Goal: Find specific page/section: Find specific page/section

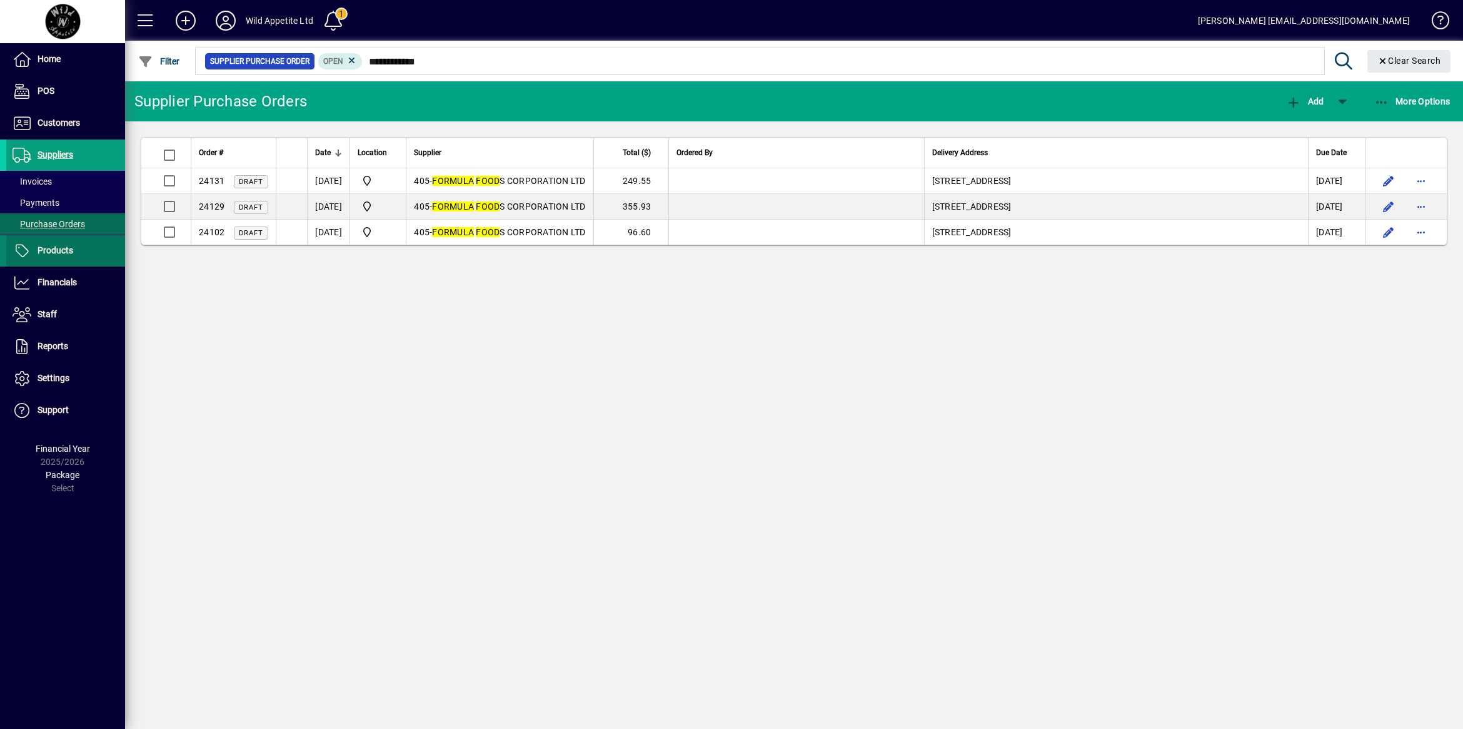
click at [52, 247] on span "Products" at bounding box center [56, 250] width 36 height 10
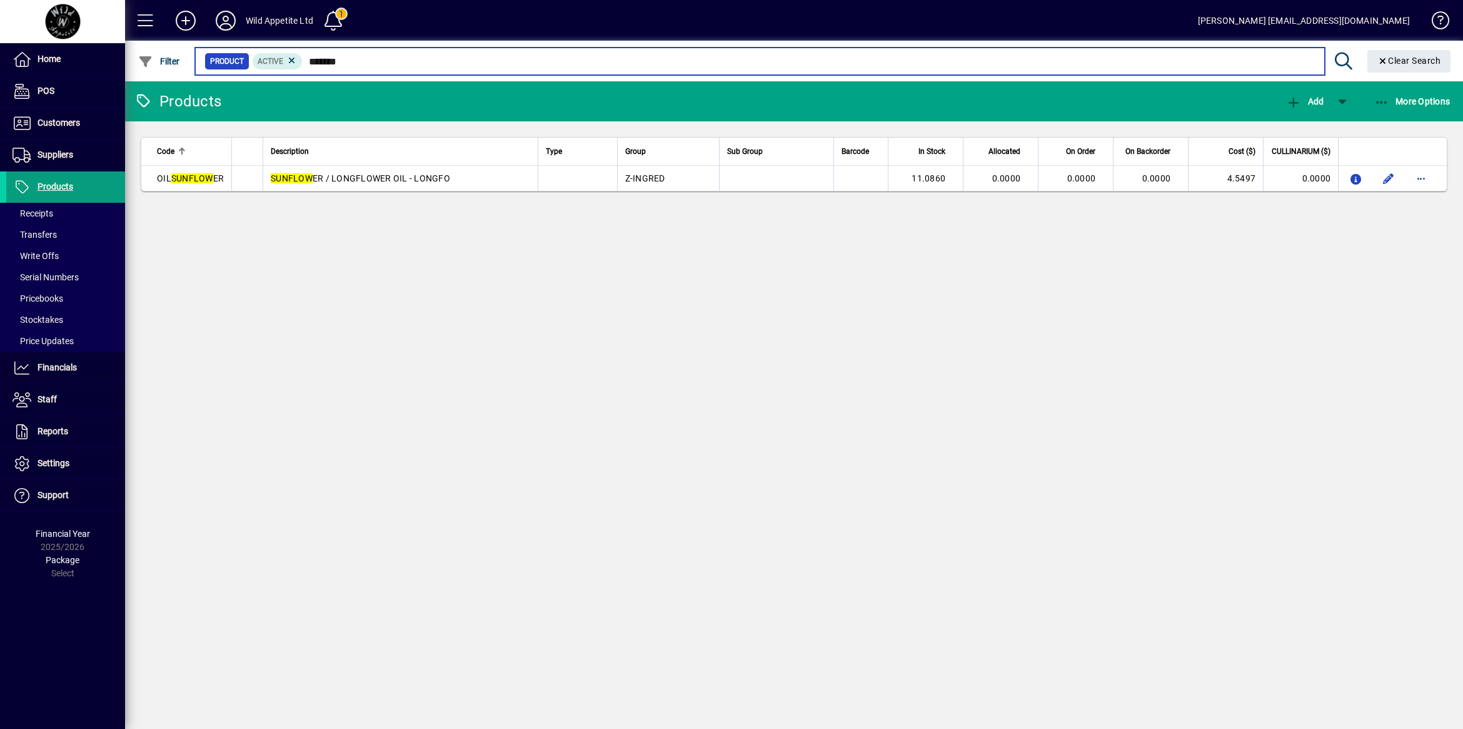
type input "*******"
